Goal: Check status: Check status

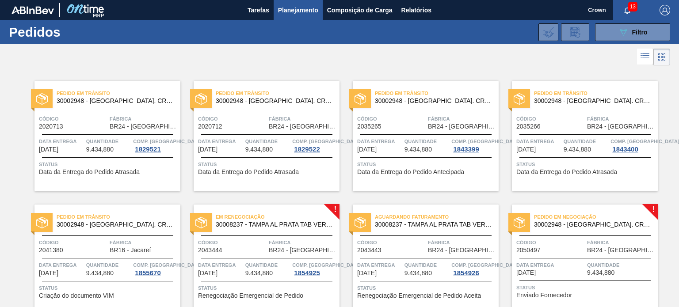
click at [626, 10] on icon "button" at bounding box center [627, 10] width 7 height 7
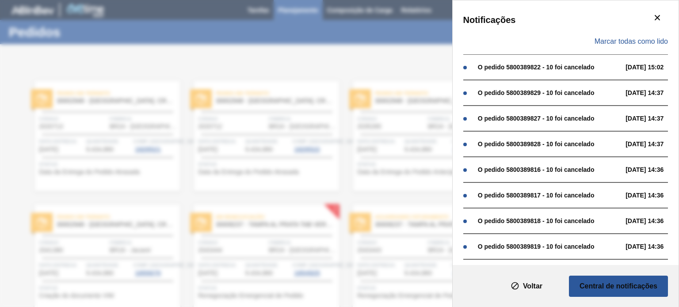
click at [404, 50] on div "Notificações Marcar todas como lido O pedido 5800389822 - 10 foi cancelado [DAT…" at bounding box center [339, 153] width 679 height 307
click at [660, 15] on icon "botão de ícone" at bounding box center [657, 17] width 11 height 11
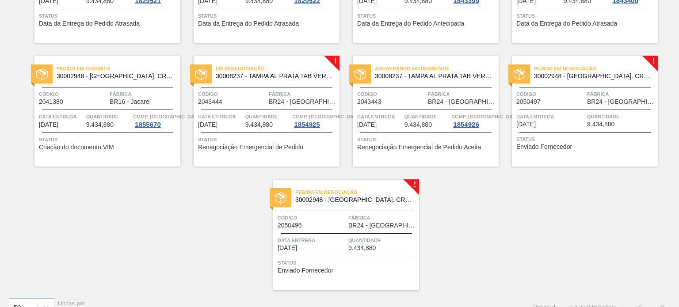
scroll to position [164, 0]
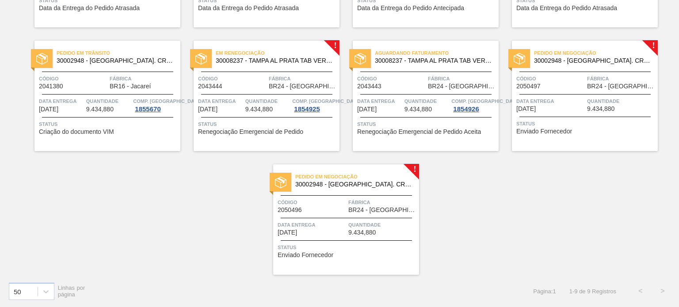
click at [563, 84] on div "Código 2050497" at bounding box center [550, 81] width 69 height 15
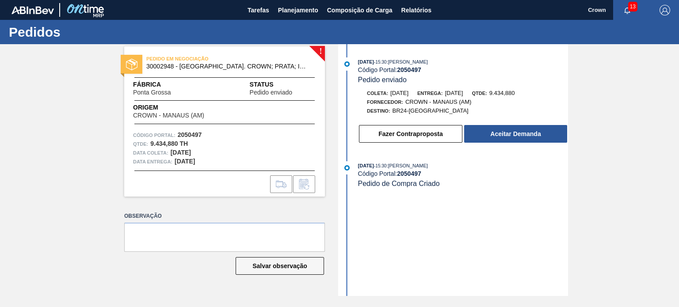
click at [477, 173] on div "Código Portal: 2050497" at bounding box center [463, 173] width 210 height 7
click at [492, 226] on div "[DATE] 15:30 : [PERSON_NAME] Código Portal: 2050497 Pedido enviado Coleta: [DAT…" at bounding box center [454, 170] width 228 height 252
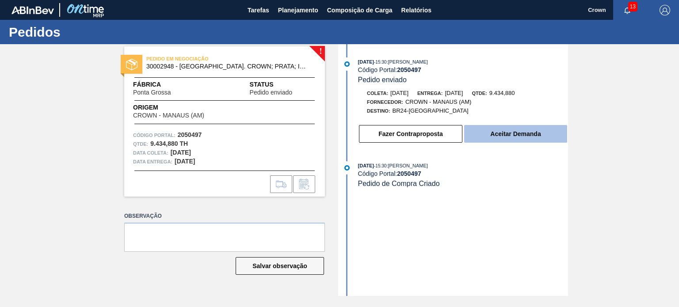
click at [511, 134] on button "Aceitar Demanda" at bounding box center [515, 134] width 103 height 18
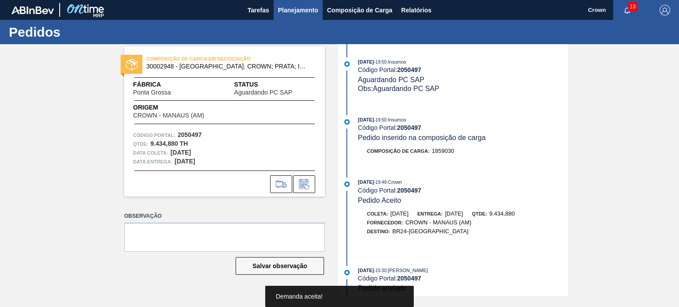
click at [302, 12] on span "Planejamento" at bounding box center [298, 10] width 40 height 11
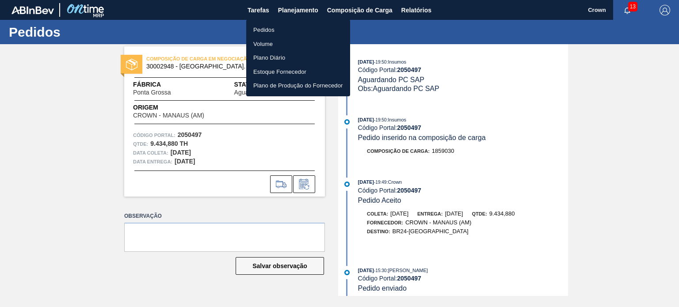
click at [341, 169] on div at bounding box center [339, 153] width 679 height 307
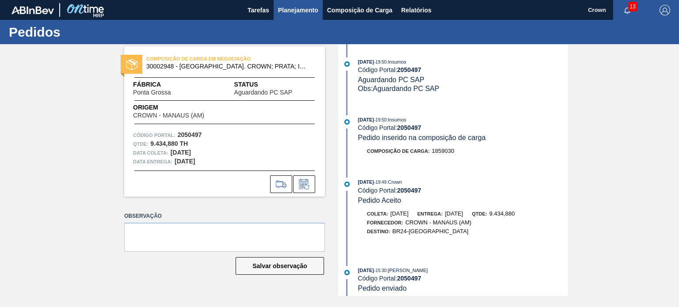
click at [296, 13] on span "Planejamento" at bounding box center [298, 10] width 40 height 11
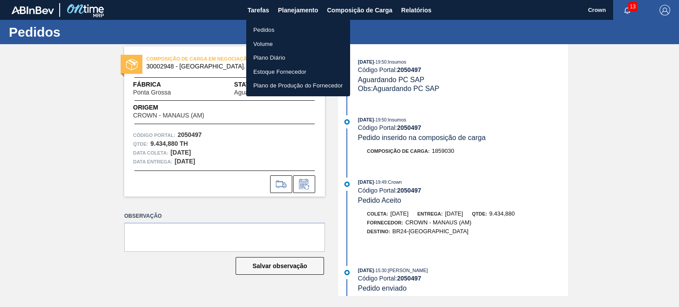
click at [285, 27] on li "Pedidos" at bounding box center [298, 30] width 104 height 14
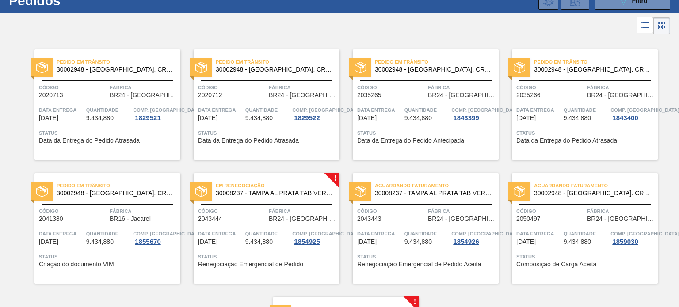
scroll to position [164, 0]
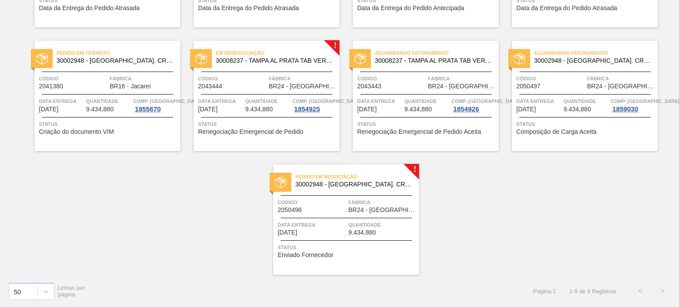
click at [320, 208] on div "Código 2050496" at bounding box center [312, 205] width 69 height 15
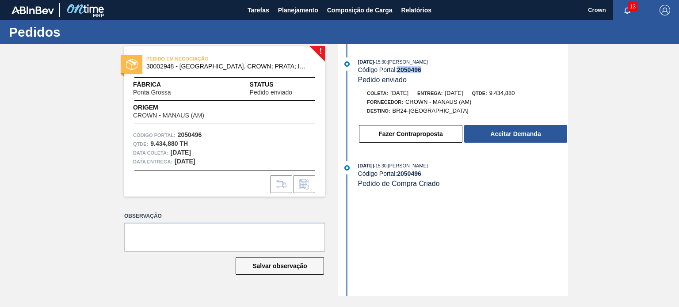
drag, startPoint x: 422, startPoint y: 72, endPoint x: 400, endPoint y: 72, distance: 22.5
click at [400, 72] on div "Código Portal: 2050496" at bounding box center [463, 69] width 210 height 7
copy strong "2050496"
drag, startPoint x: 464, startPoint y: 114, endPoint x: 382, endPoint y: 63, distance: 95.9
click at [372, 60] on div "[DATE] 15:30 : [PERSON_NAME] Código Portal: 2050496 Pedido enviado Coleta: [DAT…" at bounding box center [454, 102] width 228 height 91
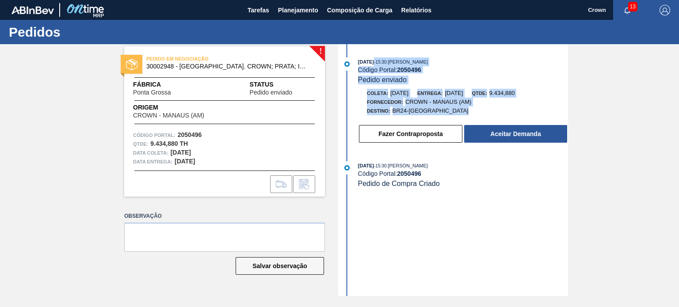
click at [426, 76] on div "[DATE] 15:30 : [PERSON_NAME] Código Portal: 2050496 Pedido enviado" at bounding box center [463, 70] width 210 height 27
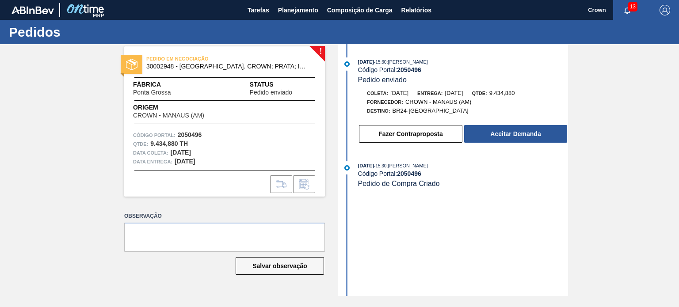
click at [417, 69] on strong "2050496" at bounding box center [409, 69] width 24 height 7
copy strong "2050496"
click at [399, 195] on div "[DATE] 15:30 : [PERSON_NAME] Código Portal: 2050496 Pedido de Compra Criado" at bounding box center [454, 179] width 228 height 36
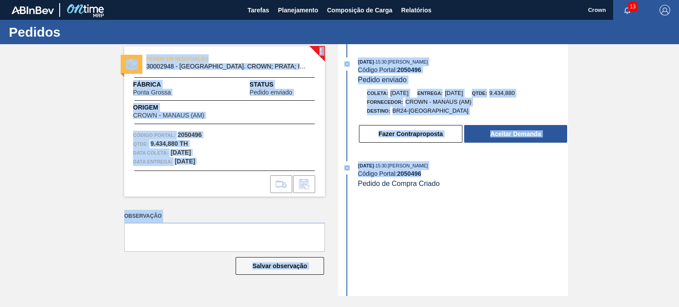
drag, startPoint x: 448, startPoint y: 188, endPoint x: 338, endPoint y: 45, distance: 180.9
click at [338, 45] on div "! PEDIDO EM NEGOCIAÇÃO 30002948 - TAMPA AL. CROWN; PRATA; ISE Fábrica [GEOGRAPH…" at bounding box center [339, 170] width 679 height 252
click at [466, 206] on div "[DATE] 15:30 : [PERSON_NAME] Código Portal: 2050496 Pedido enviado Coleta: [DAT…" at bounding box center [454, 170] width 228 height 252
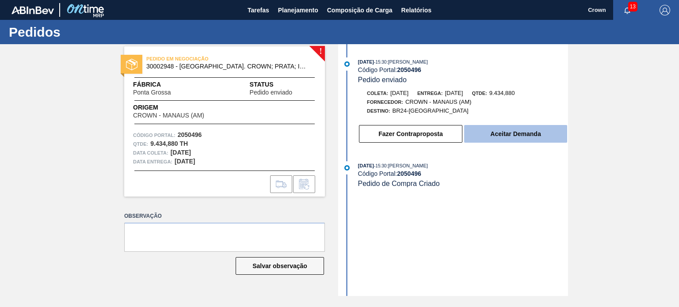
click at [500, 137] on button "Aceitar Demanda" at bounding box center [515, 134] width 103 height 18
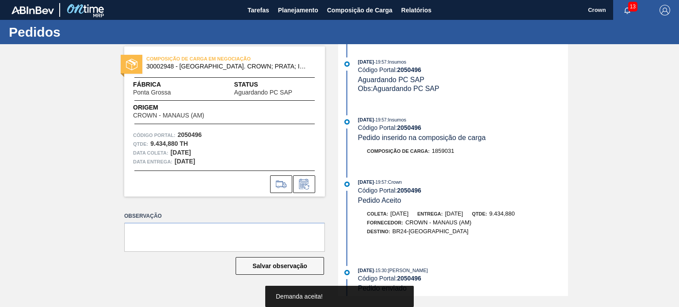
click at [495, 92] on div "Obs: Aguardando PC SAP" at bounding box center [463, 88] width 210 height 9
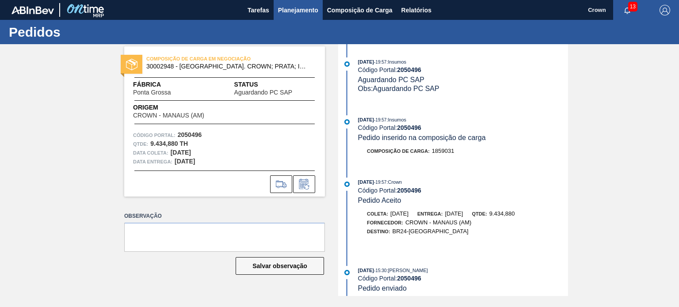
click at [287, 12] on span "Planejamento" at bounding box center [298, 10] width 40 height 11
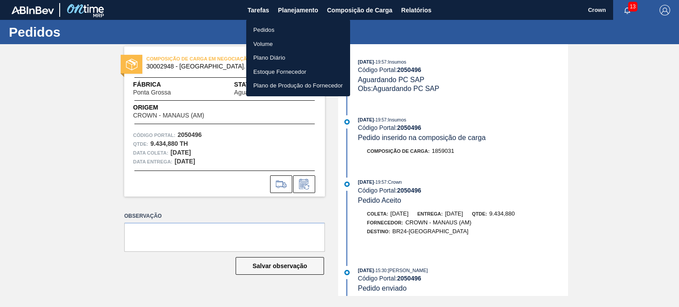
click at [269, 27] on li "Pedidos" at bounding box center [298, 30] width 104 height 14
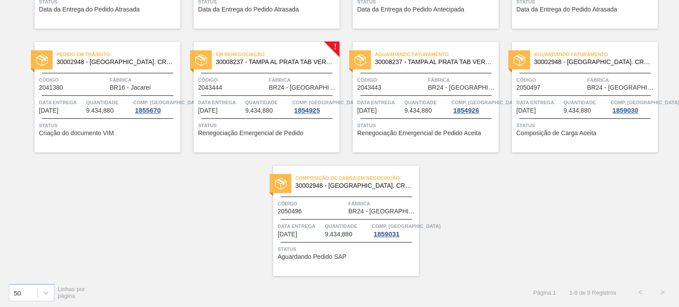
scroll to position [164, 0]
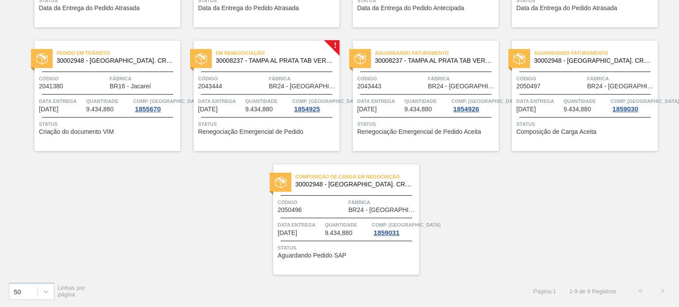
click at [529, 184] on div "Pedido em Trânsito 30002948 - [GEOGRAPHIC_DATA] AL. CROWN; PRATA; ISE Código 20…" at bounding box center [339, 89] width 679 height 371
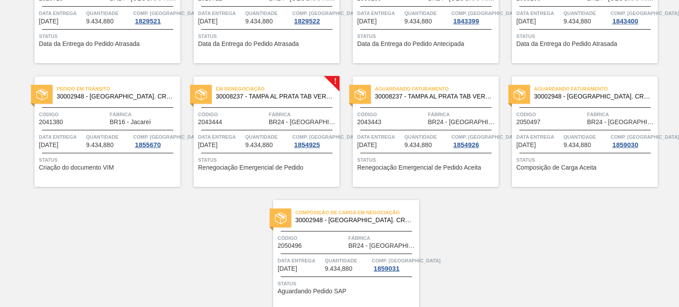
scroll to position [76, 0]
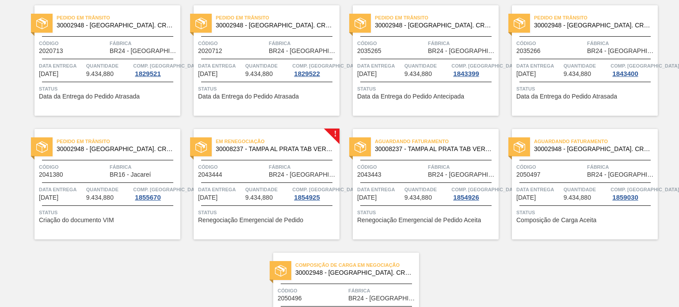
click at [514, 293] on div "Pedido em Trânsito 30002948 - [GEOGRAPHIC_DATA] AL. CROWN; PRATA; ISE Código 20…" at bounding box center [339, 177] width 679 height 371
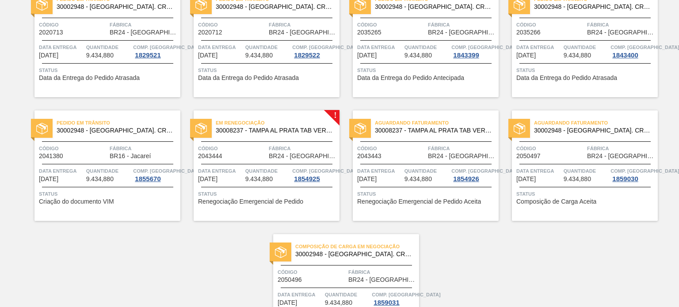
scroll to position [31, 0]
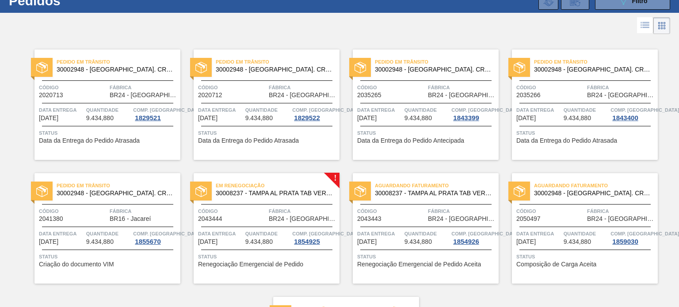
click at [500, 295] on div "Pedido em Trânsito 30002948 - [GEOGRAPHIC_DATA] AL. CROWN; PRATA; ISE Código 20…" at bounding box center [339, 221] width 679 height 371
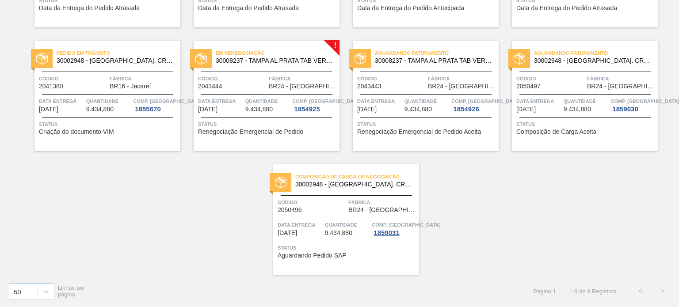
scroll to position [76, 0]
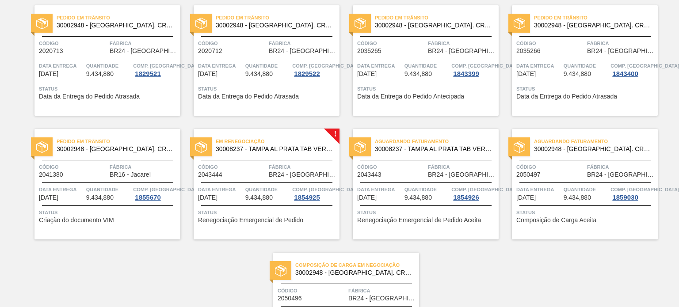
click at [187, 121] on div "! Em Renegociação 30008237 - TAMPA AL PRATA TAB VERM AUTO ISE Código 2043444 Fá…" at bounding box center [259, 178] width 159 height 124
drag, startPoint x: 0, startPoint y: 67, endPoint x: 5, endPoint y: 60, distance: 9.2
click at [0, 67] on div "Pedido em Trânsito 30002948 - [GEOGRAPHIC_DATA] AL. CROWN; PRATA; ISE Código 20…" at bounding box center [339, 177] width 679 height 371
